Goal: Information Seeking & Learning: Learn about a topic

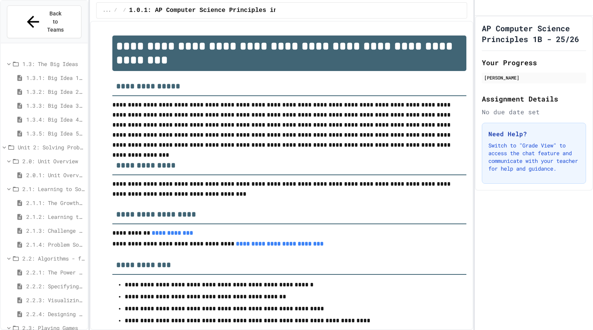
scroll to position [141, 0]
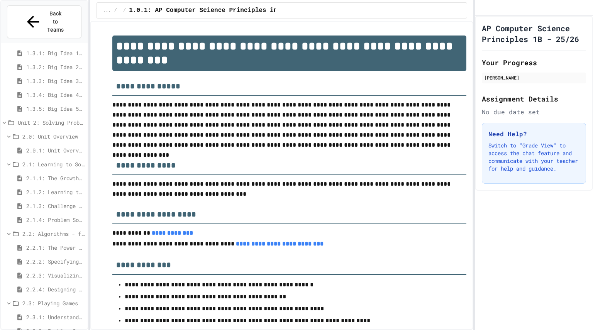
click at [56, 313] on span "2.3.1: Understanding Games with Flowcharts" at bounding box center [55, 317] width 58 height 8
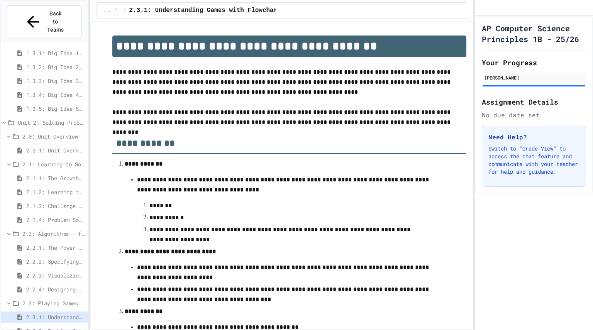
click at [58, 327] on span "2.3.2: Problem Solving Reflection" at bounding box center [55, 331] width 58 height 8
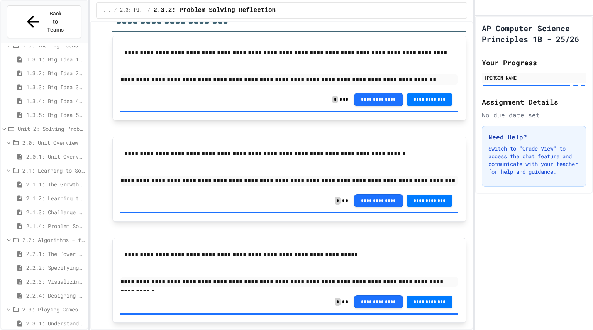
scroll to position [73, 0]
click at [392, 80] on p "**********" at bounding box center [290, 79] width 338 height 10
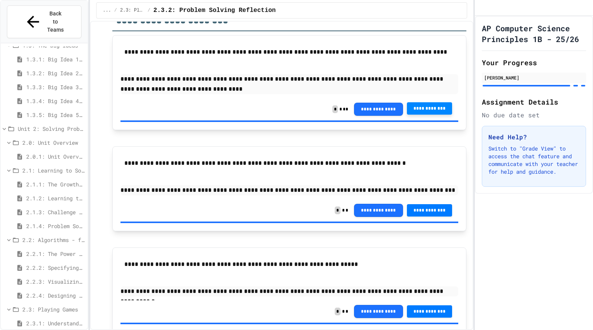
click at [418, 109] on span "**********" at bounding box center [429, 108] width 33 height 6
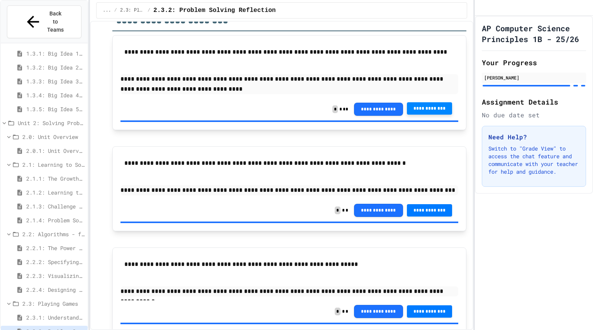
scroll to position [140, 0]
click at [527, 249] on div "AP Computer Science Principles 1B - 25/26 Your Progress Jayden Anderson Assignm…" at bounding box center [534, 173] width 118 height 314
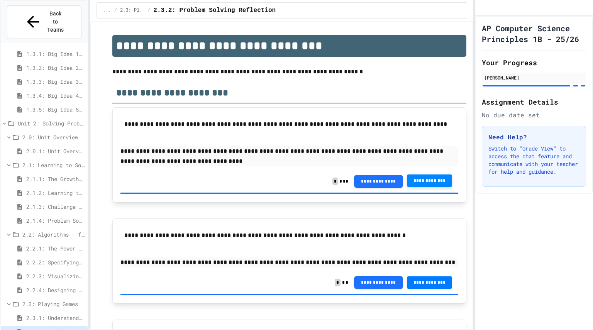
scroll to position [0, 0]
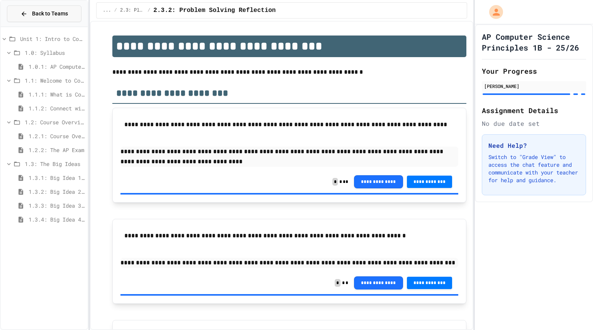
click at [38, 14] on span "Back to Teams" at bounding box center [50, 14] width 36 height 8
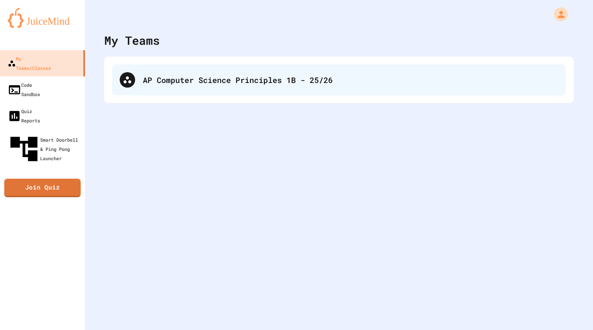
click at [175, 80] on div "AP Computer Science Principles 1B - 25/26" at bounding box center [351, 80] width 416 height 12
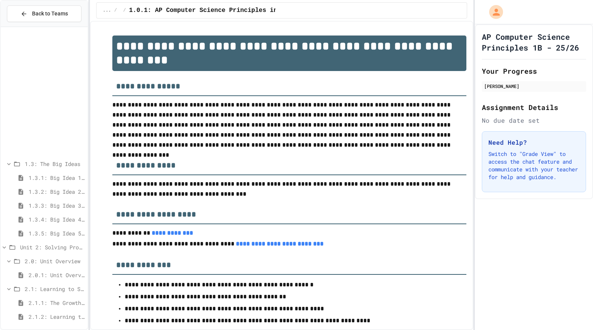
scroll to position [141, 0]
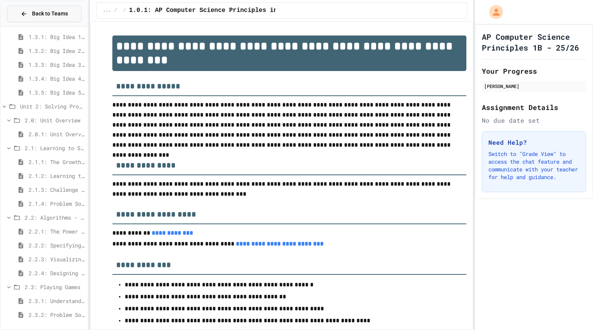
click at [39, 11] on span "Back to Teams" at bounding box center [50, 14] width 36 height 8
